Goal: Information Seeking & Learning: Learn about a topic

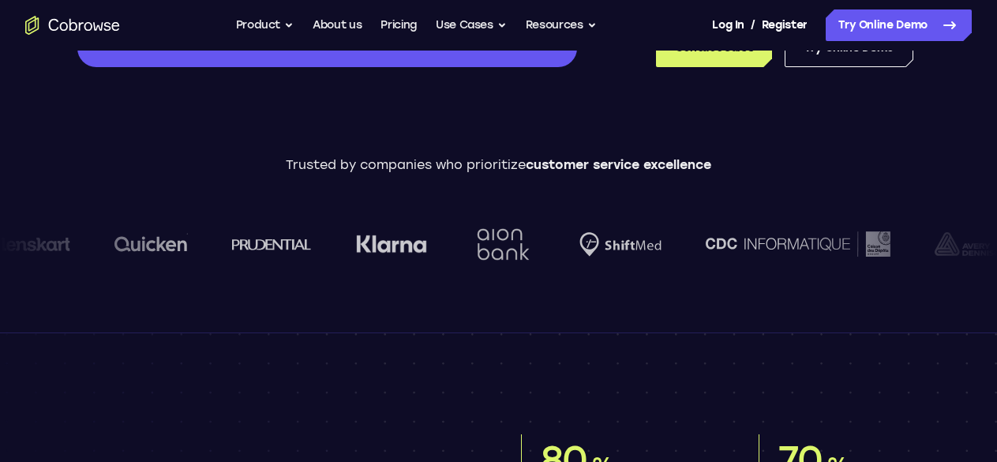
scroll to position [490, 0]
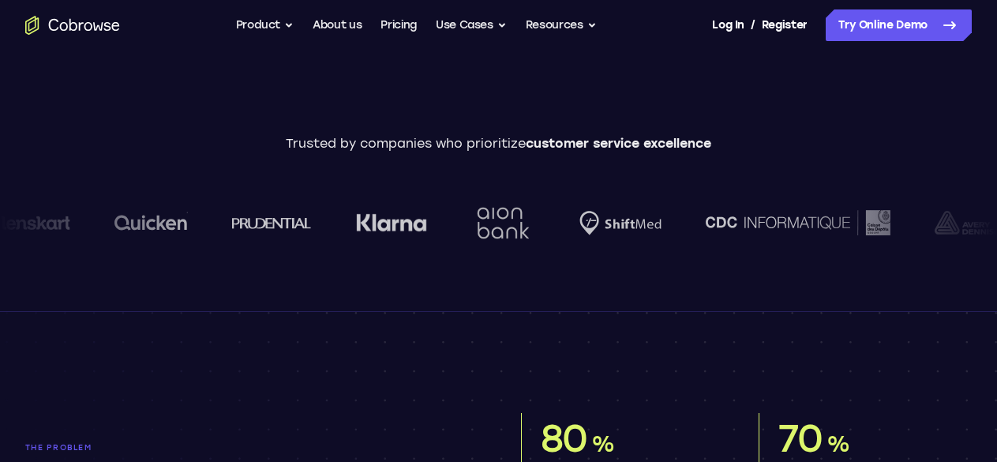
click at [515, 232] on div at bounding box center [677, 222] width 1354 height 88
click at [23, 315] on link at bounding box center [498, 231] width 997 height 462
